Goal: Task Accomplishment & Management: Use online tool/utility

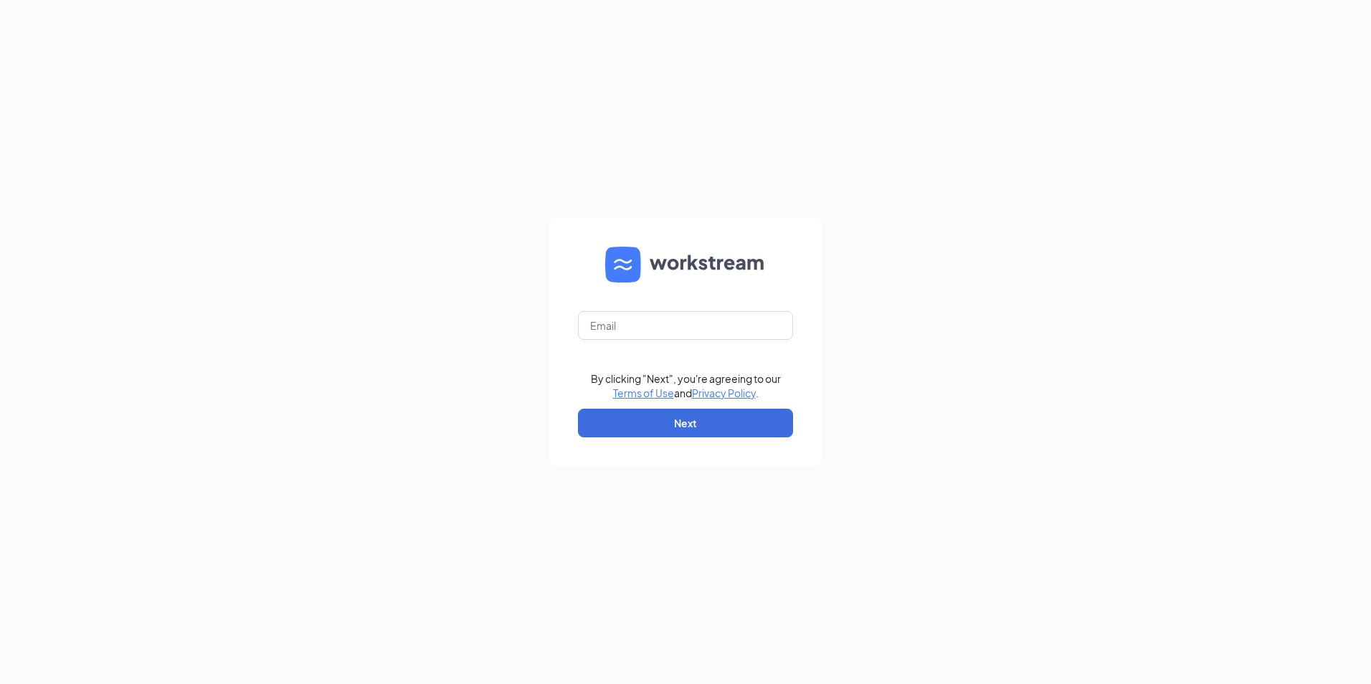
click at [633, 342] on form "By clicking "Next", you're agreeing to our Terms of Use and Privacy Policy . Ne…" at bounding box center [685, 342] width 273 height 248
click at [631, 329] on input "text" at bounding box center [685, 325] width 215 height 29
type input "rachael.rizzo11@gmail.com"
click at [643, 439] on form "rachael.rizzo11@gmail.com By clicking "Next", you're agreeing to our Terms of U…" at bounding box center [685, 342] width 273 height 248
click at [649, 425] on button "Next" at bounding box center [685, 423] width 215 height 29
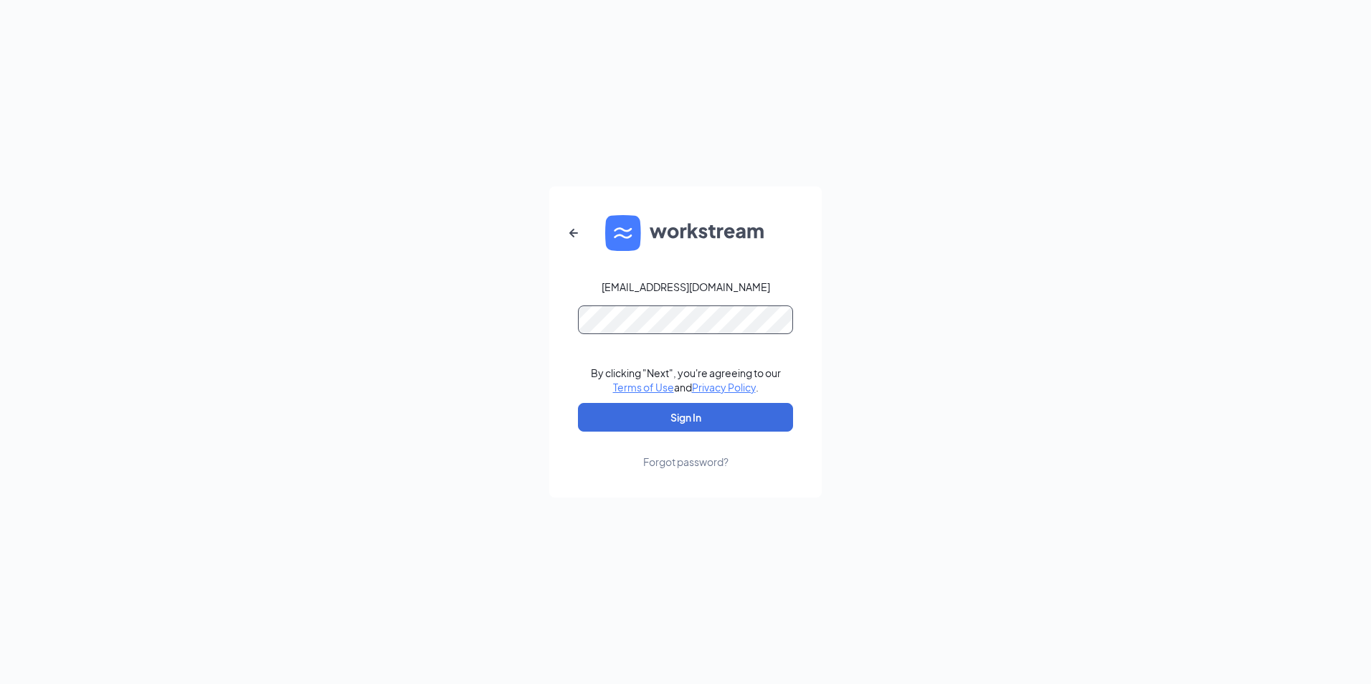
click at [578, 403] on button "Sign In" at bounding box center [685, 417] width 215 height 29
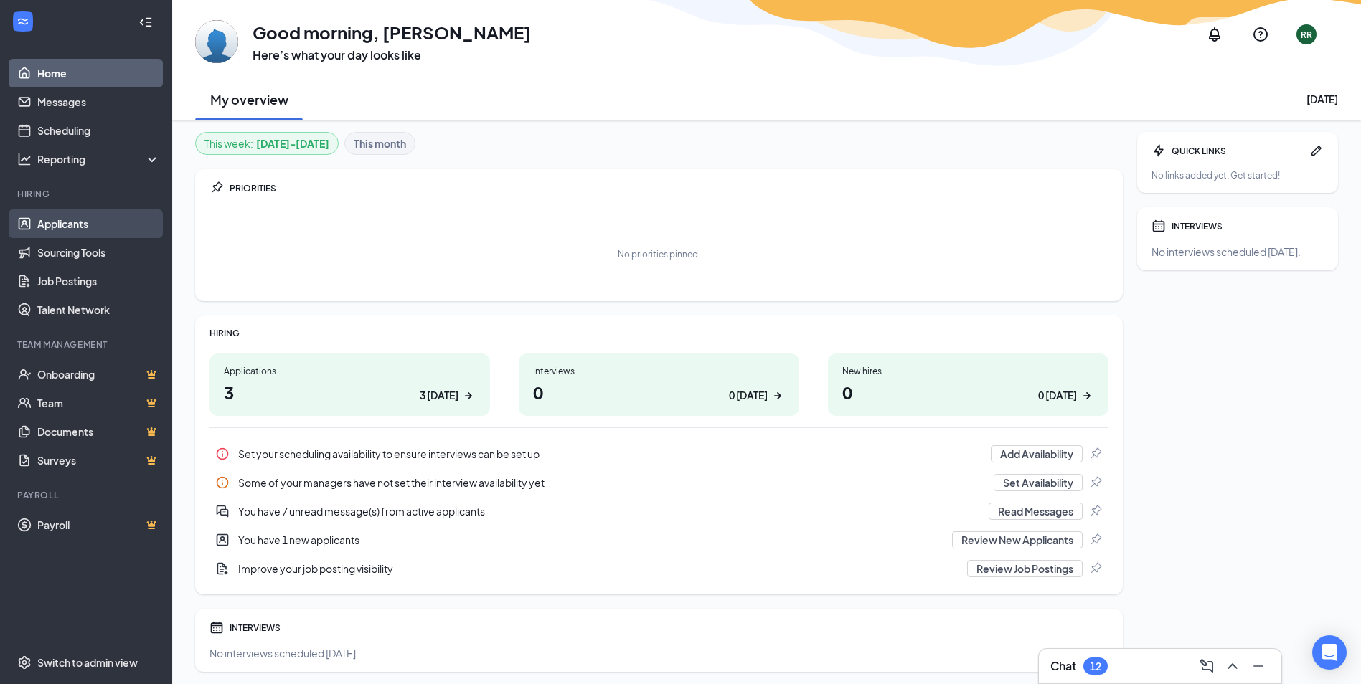
click at [37, 217] on link "Applicants" at bounding box center [98, 223] width 123 height 29
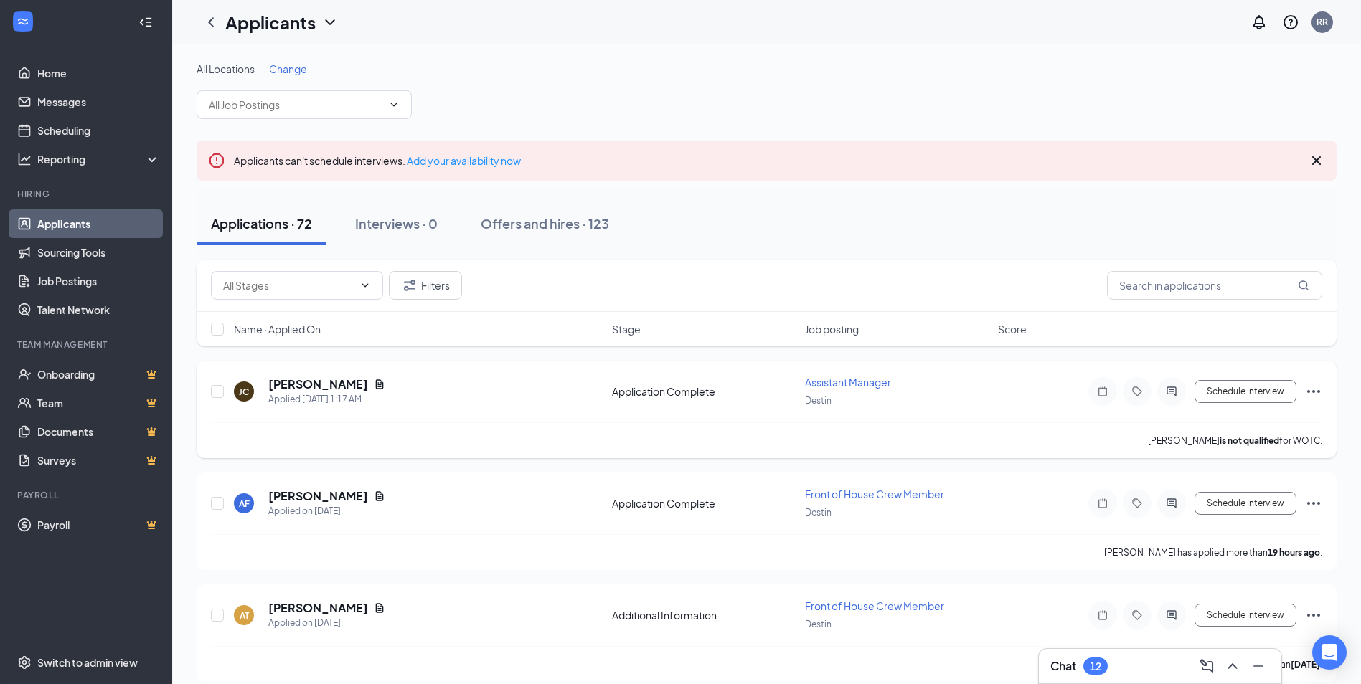
click at [300, 376] on div "[PERSON_NAME] Applied [DATE] 1:17 AM Application Complete Assistant Manager Des…" at bounding box center [766, 398] width 1111 height 47
click at [300, 389] on h5 "[PERSON_NAME]" at bounding box center [318, 385] width 100 height 16
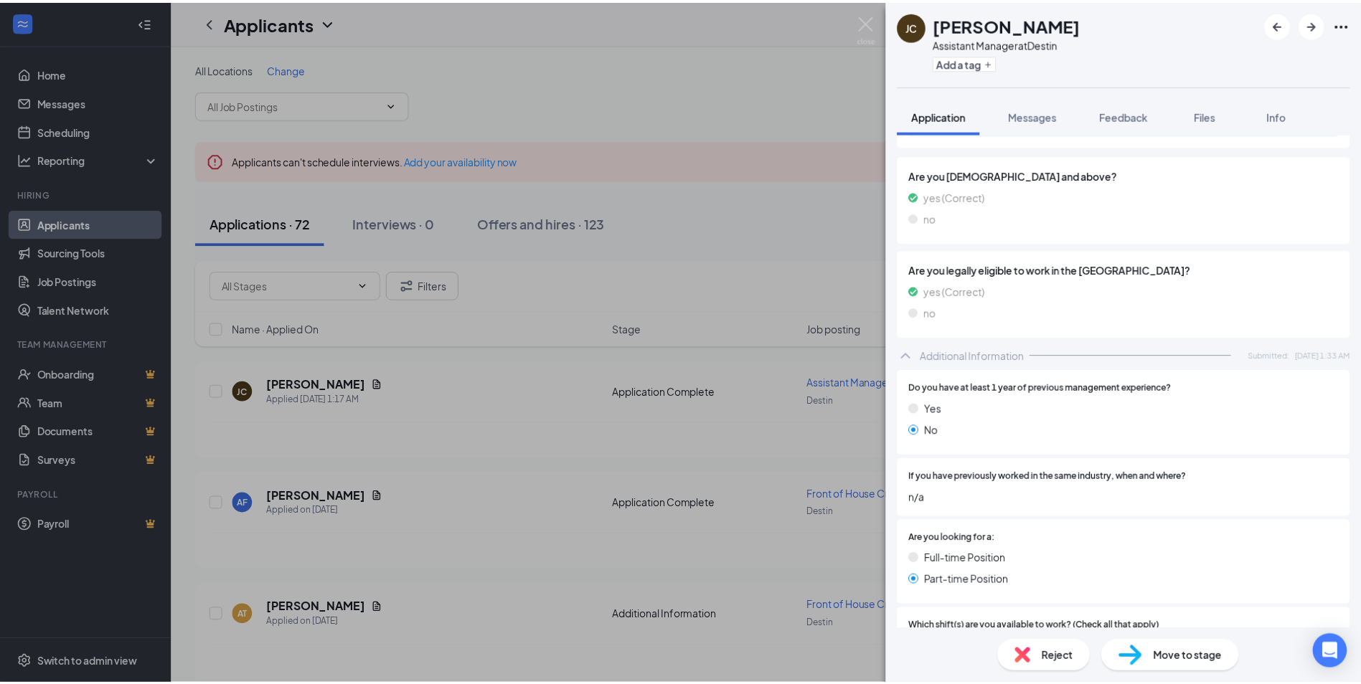
scroll to position [240, 0]
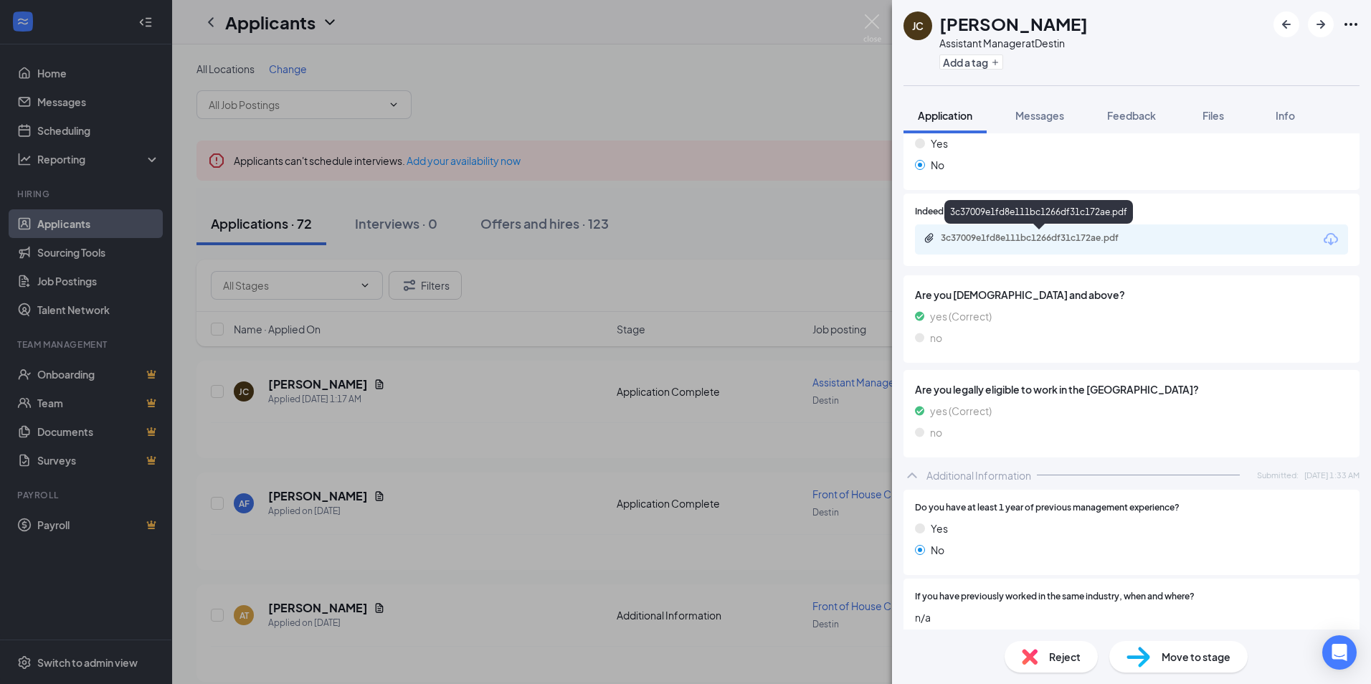
click at [1036, 240] on div "3c37009e1fd8e111bc1266df31c172ae.pdf" at bounding box center [1041, 237] width 201 height 11
click at [983, 243] on div "3c37009e1fd8e111bc1266df31c172ae.pdf" at bounding box center [1041, 237] width 201 height 11
click at [868, 15] on img at bounding box center [873, 28] width 18 height 28
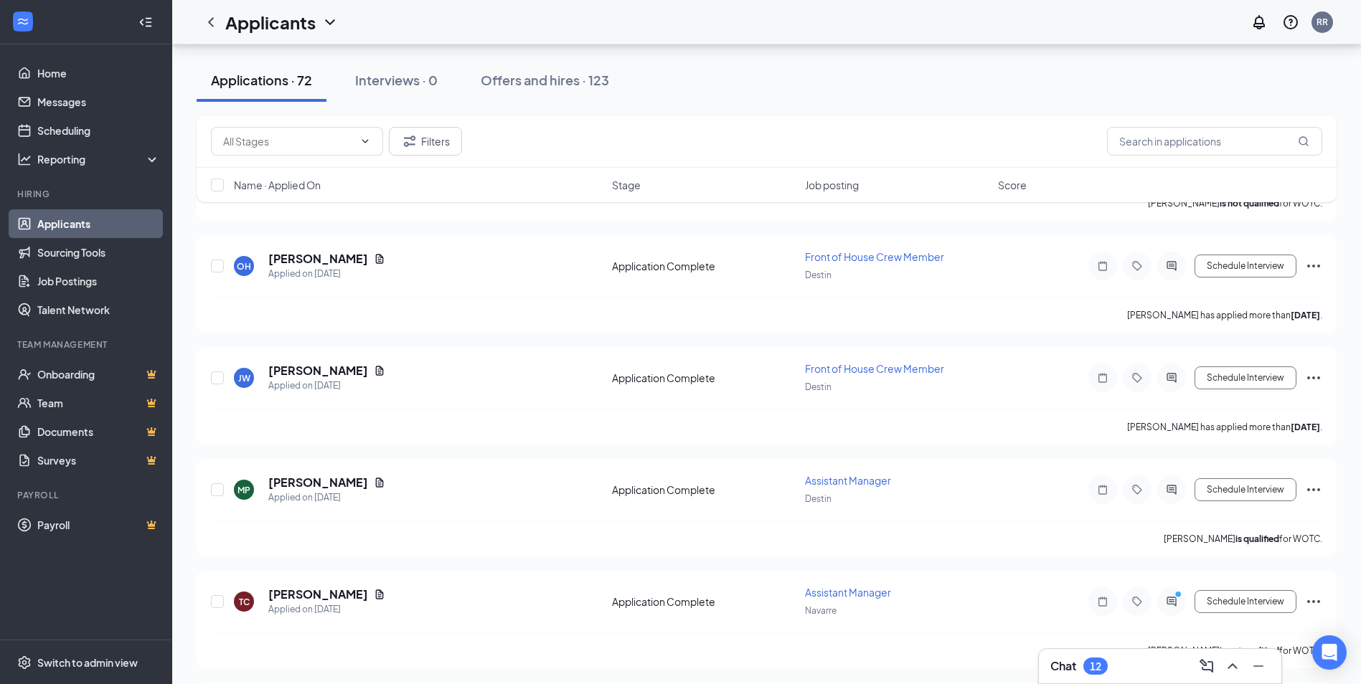
scroll to position [861, 0]
